Goal: Share content

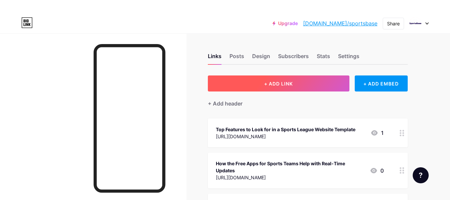
click at [304, 82] on button "+ ADD LINK" at bounding box center [279, 83] width 142 height 16
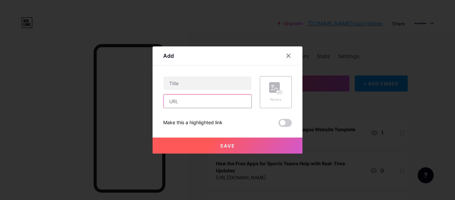
click at [212, 107] on input "text" at bounding box center [208, 100] width 88 height 13
paste input "[URL][DOMAIN_NAME]"
type input "[URL][DOMAIN_NAME]"
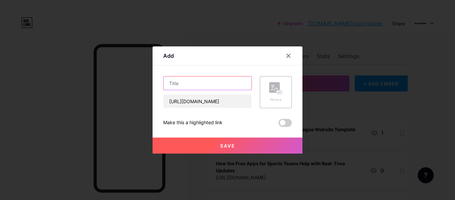
click at [198, 82] on input "text" at bounding box center [208, 82] width 88 height 13
paste input "Apps for Sports Team Communication with SportsBase"
type input "Apps for Sports Team Communication with SportsBase"
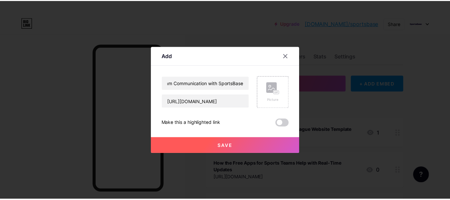
scroll to position [0, 0]
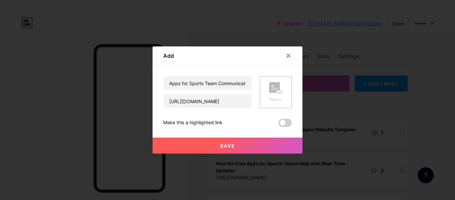
click at [228, 141] on button "Save" at bounding box center [228, 145] width 150 height 16
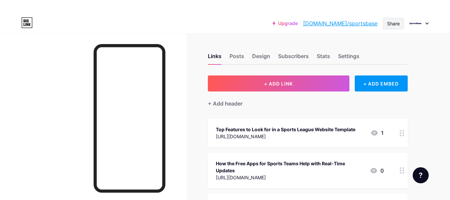
click at [383, 23] on div "Share" at bounding box center [393, 24] width 21 height 12
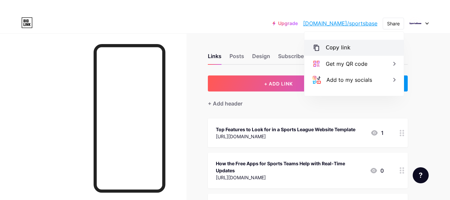
click at [351, 48] on div "Copy link" at bounding box center [354, 48] width 99 height 16
click at [339, 48] on div "Copied" at bounding box center [335, 48] width 19 height 8
click at [335, 47] on div "Copy link" at bounding box center [338, 48] width 25 height 8
